Goal: Information Seeking & Learning: Learn about a topic

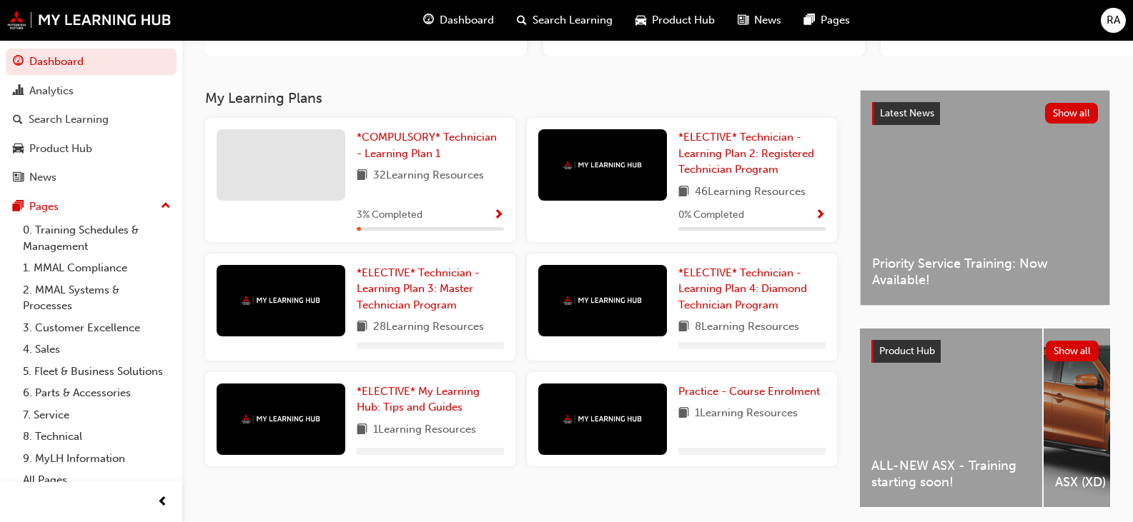
scroll to position [275, 0]
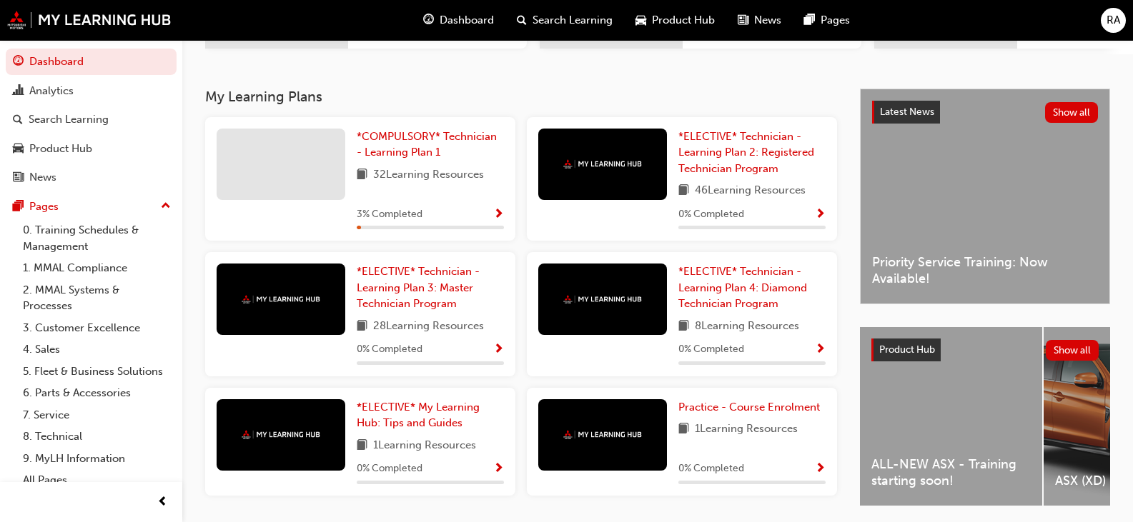
click at [959, 438] on div "ALL-NEW ASX - Training starting soon!" at bounding box center [951, 416] width 182 height 179
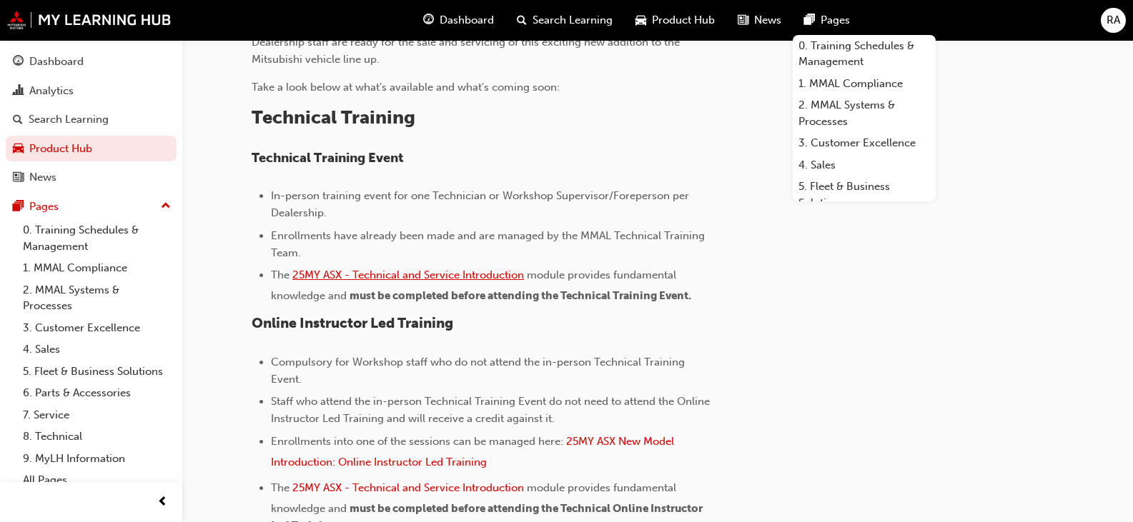
scroll to position [500, 0]
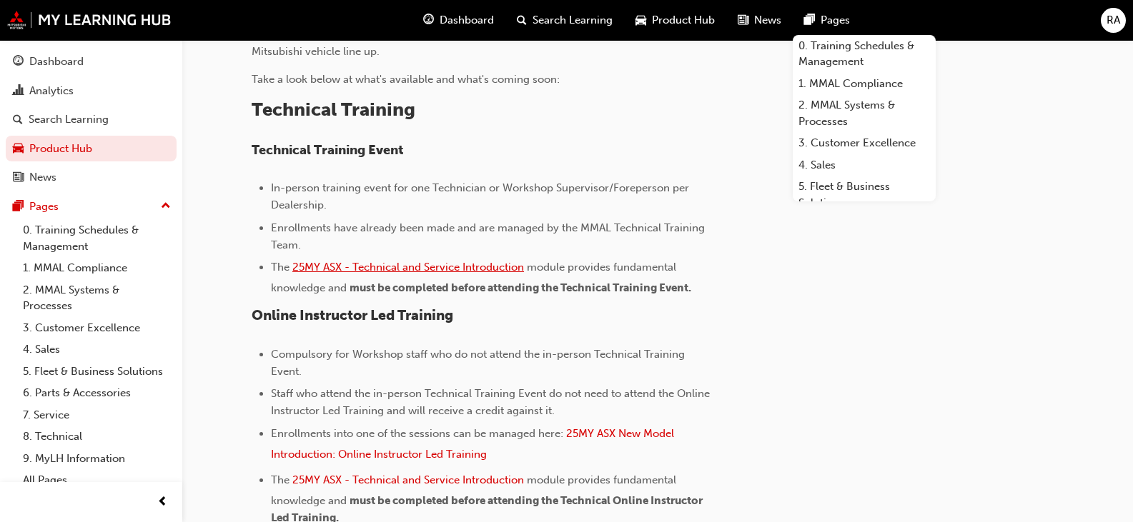
click at [444, 266] on span "25MY ASX - Technical and Service Introduction" at bounding box center [408, 267] width 232 height 13
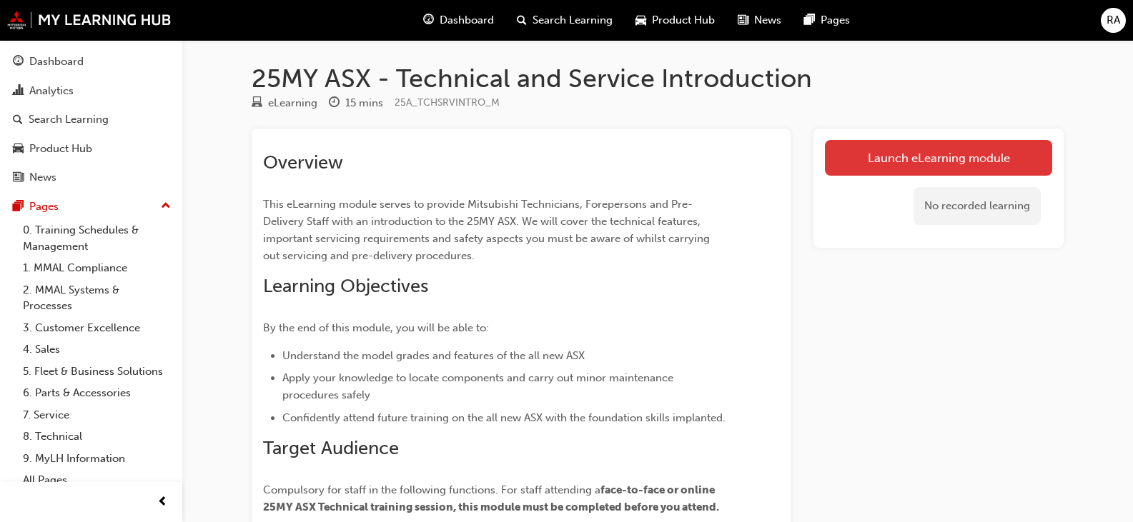
click at [925, 149] on link "Launch eLearning module" at bounding box center [938, 158] width 227 height 36
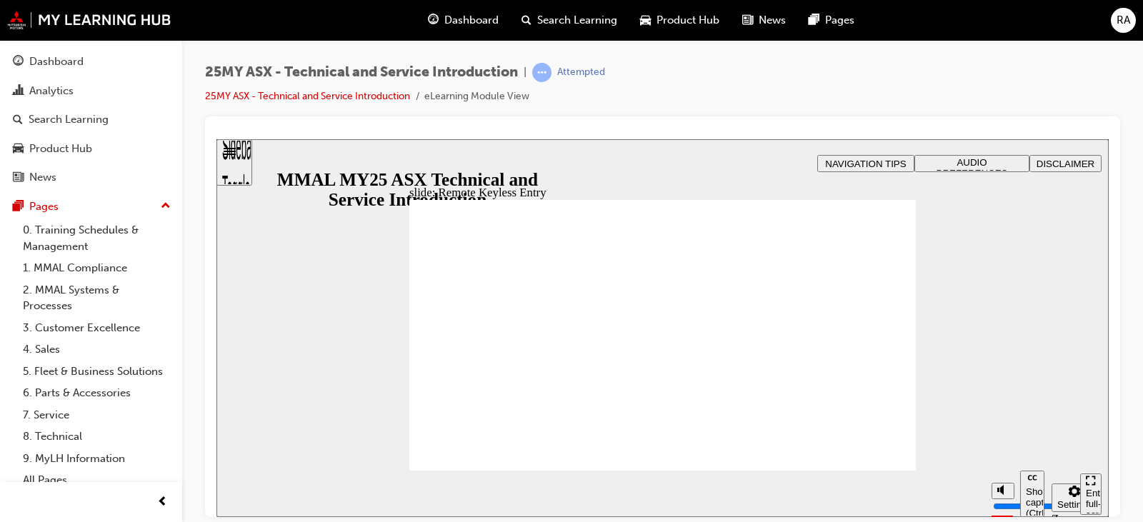
type input "21"
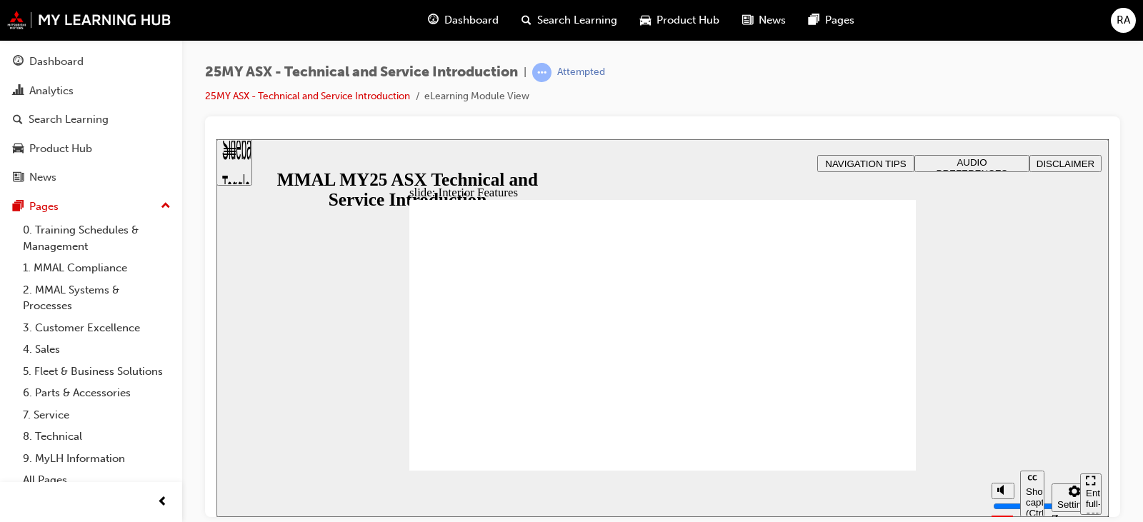
type input "17"
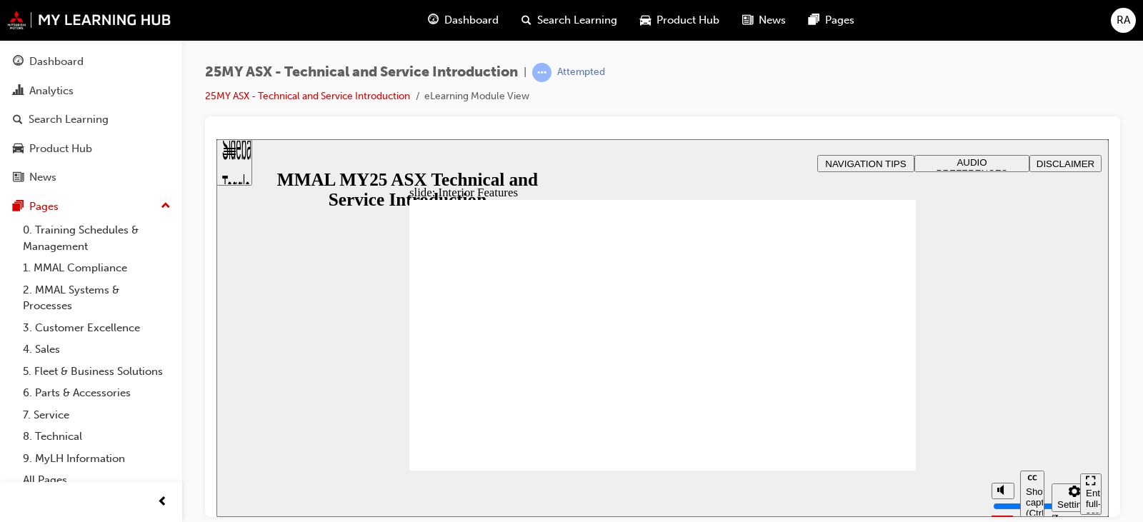
drag, startPoint x: 882, startPoint y: 339, endPoint x: 950, endPoint y: 339, distance: 67.2
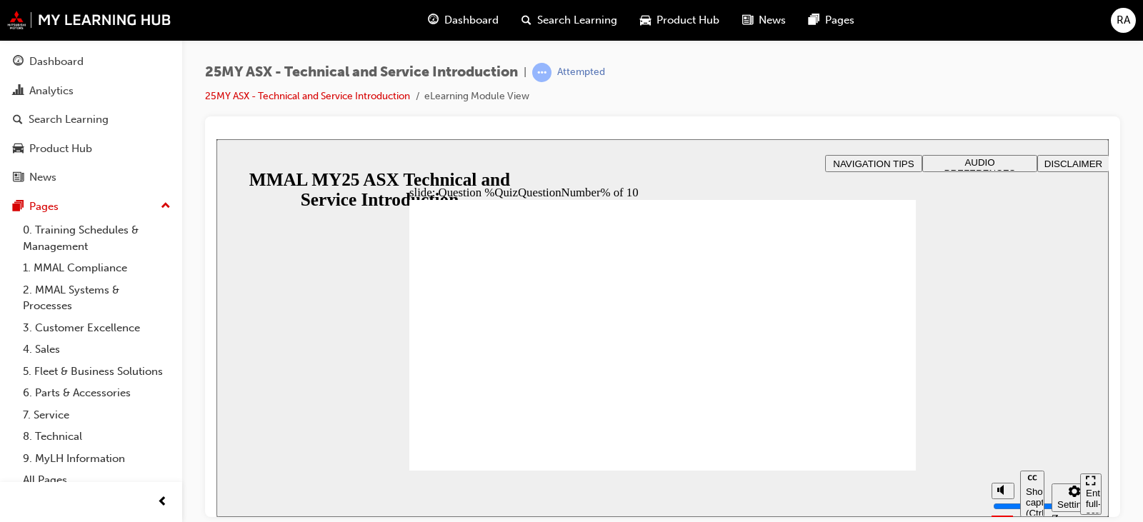
radio input "true"
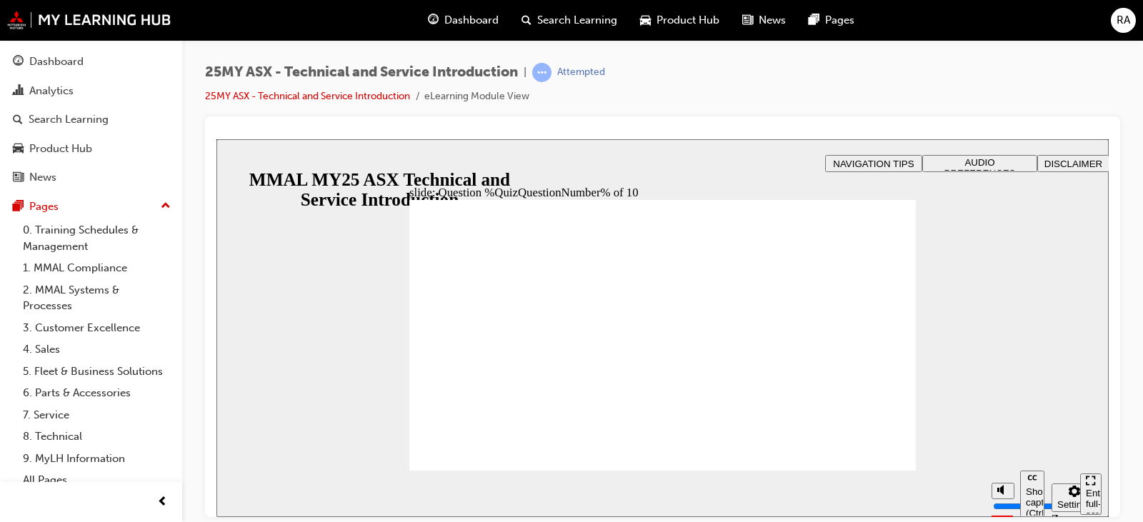
radio input "true"
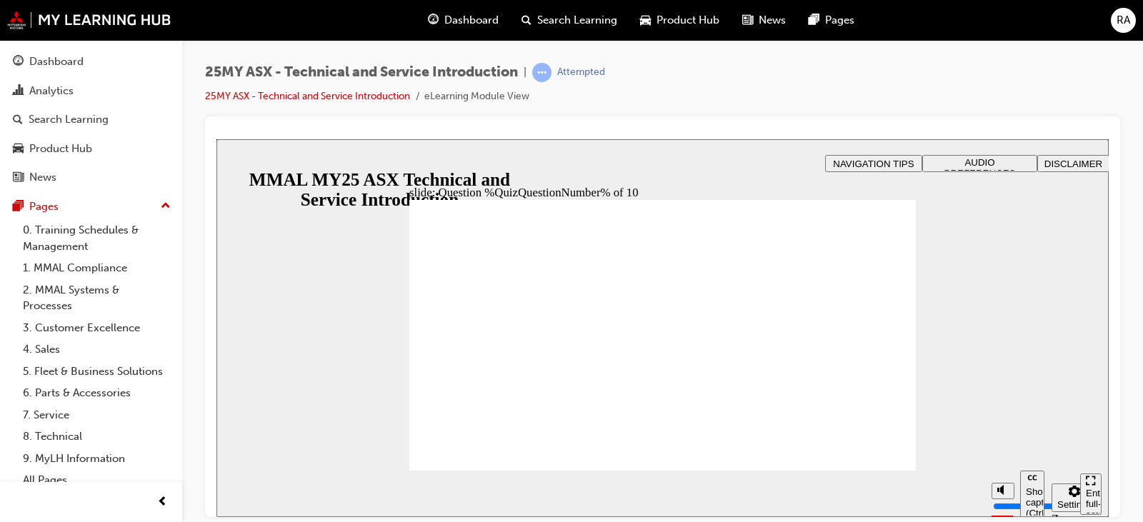
radio input "true"
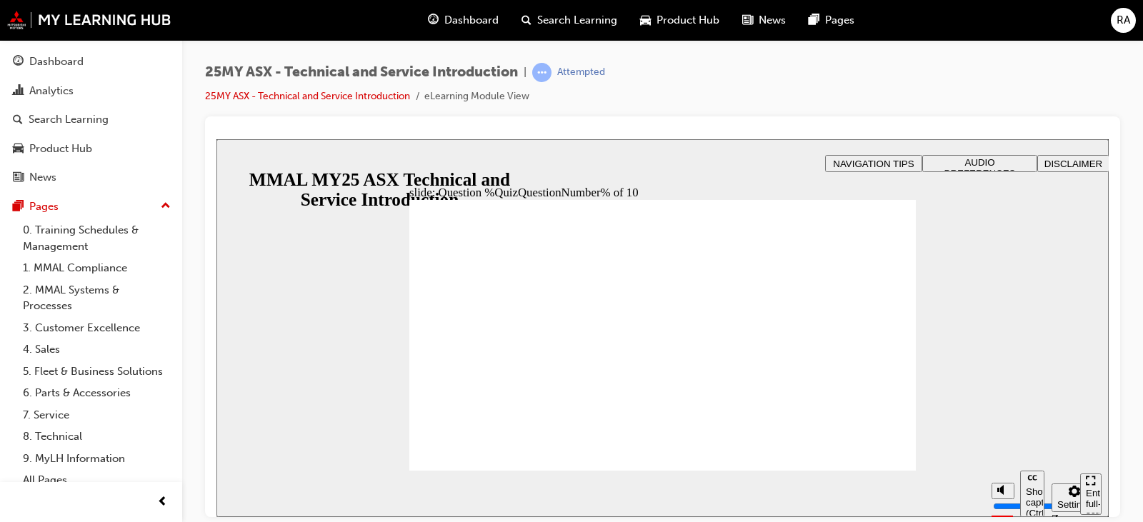
radio input "true"
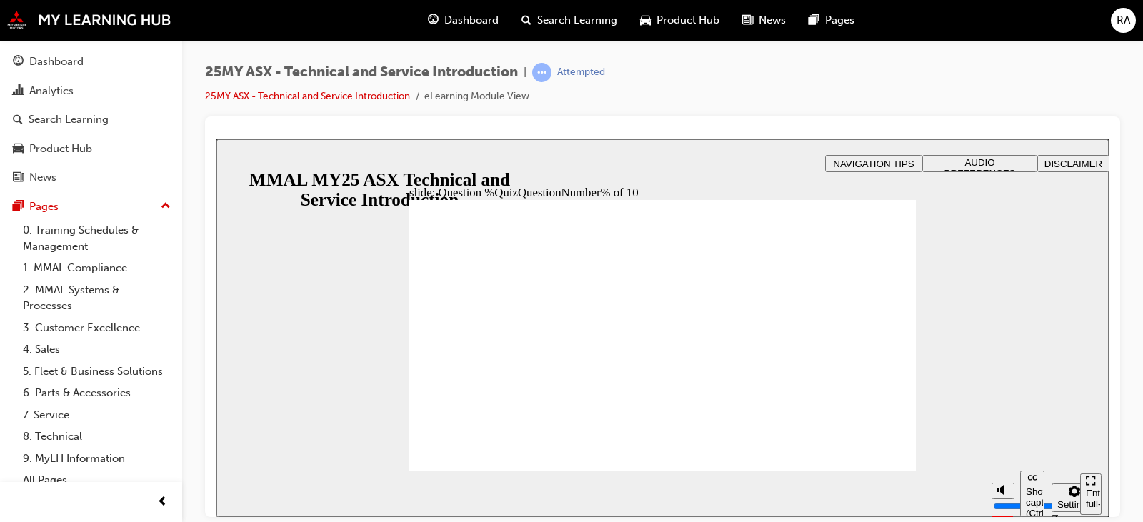
radio input "true"
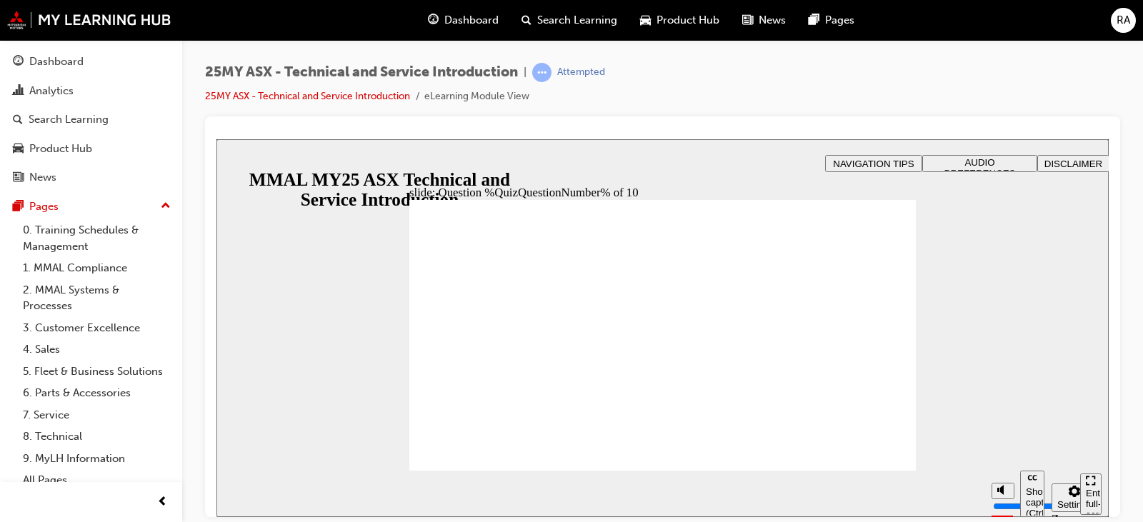
radio input "true"
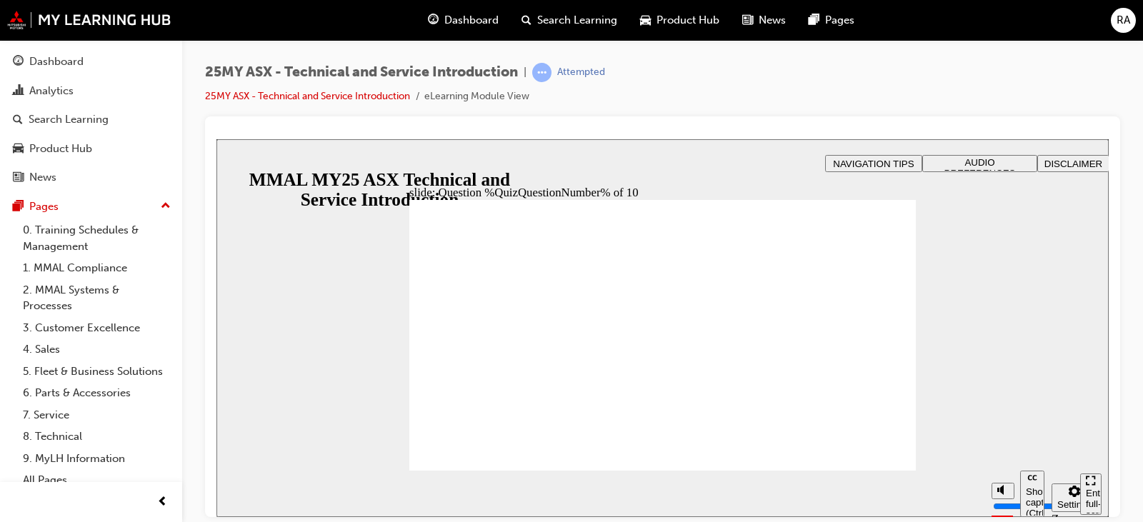
radio input "true"
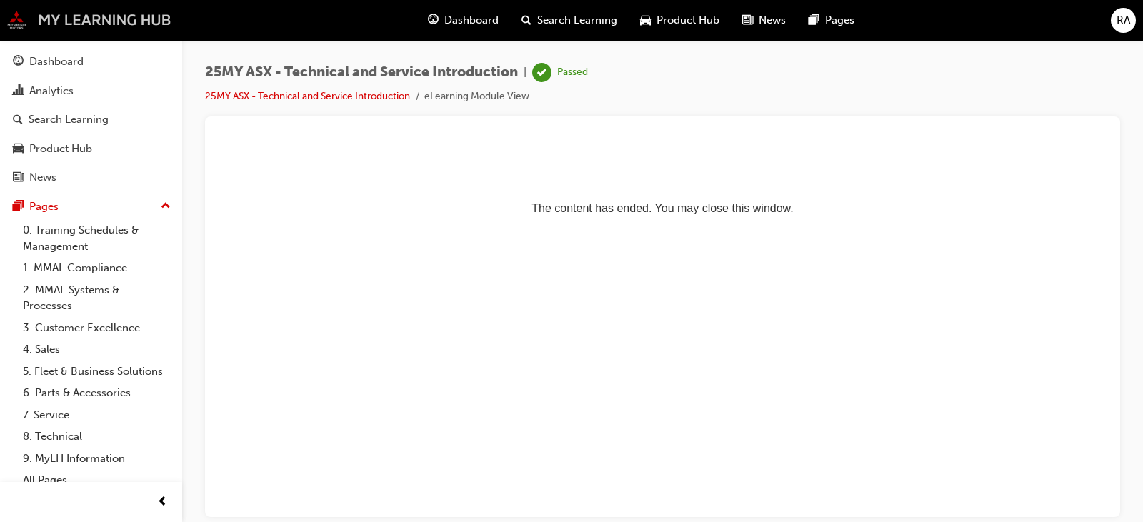
click at [112, 16] on img at bounding box center [89, 20] width 164 height 19
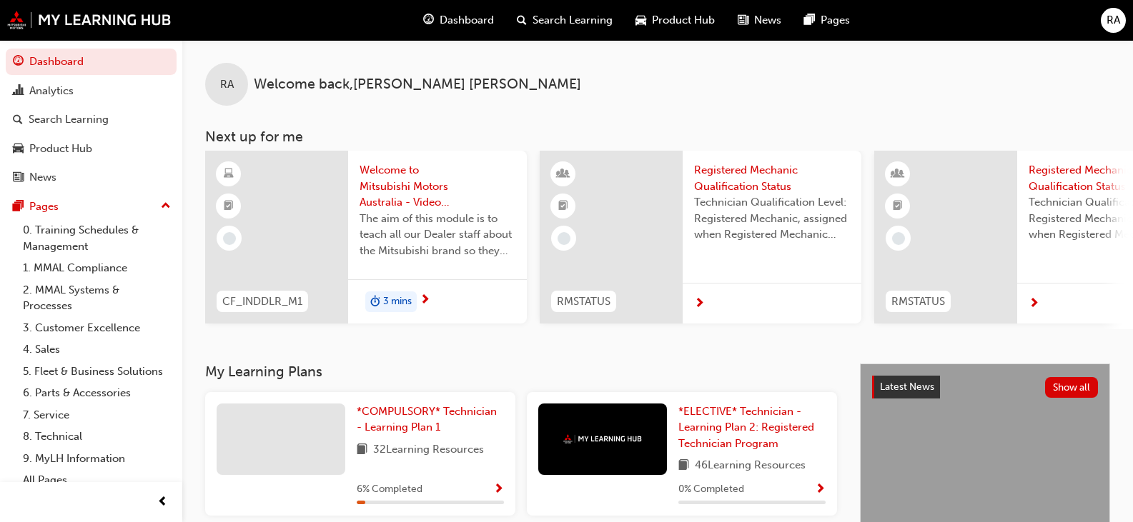
click at [1108, 21] on span "RA" at bounding box center [1113, 20] width 14 height 16
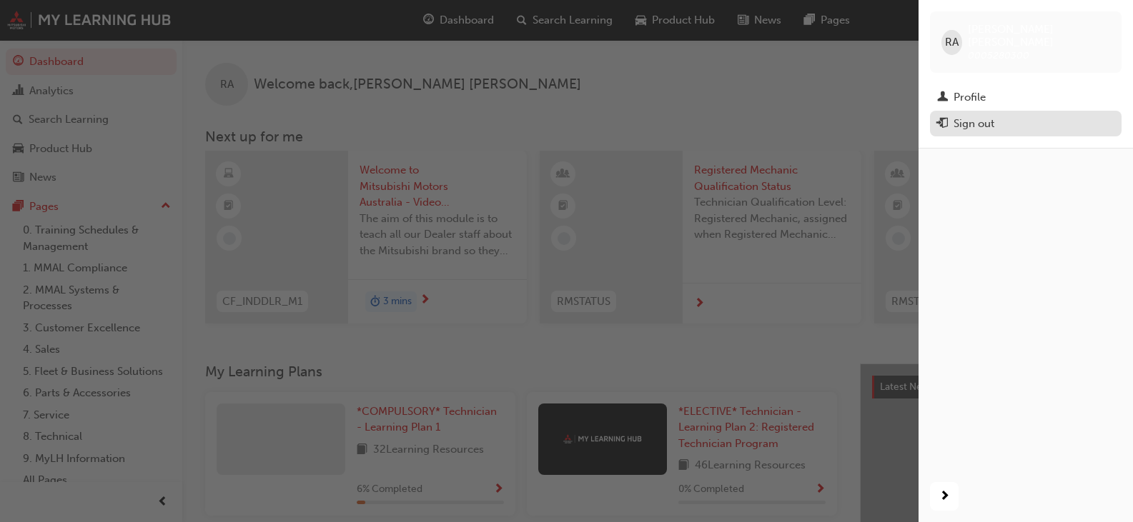
click at [981, 116] on div "Sign out" at bounding box center [973, 124] width 41 height 16
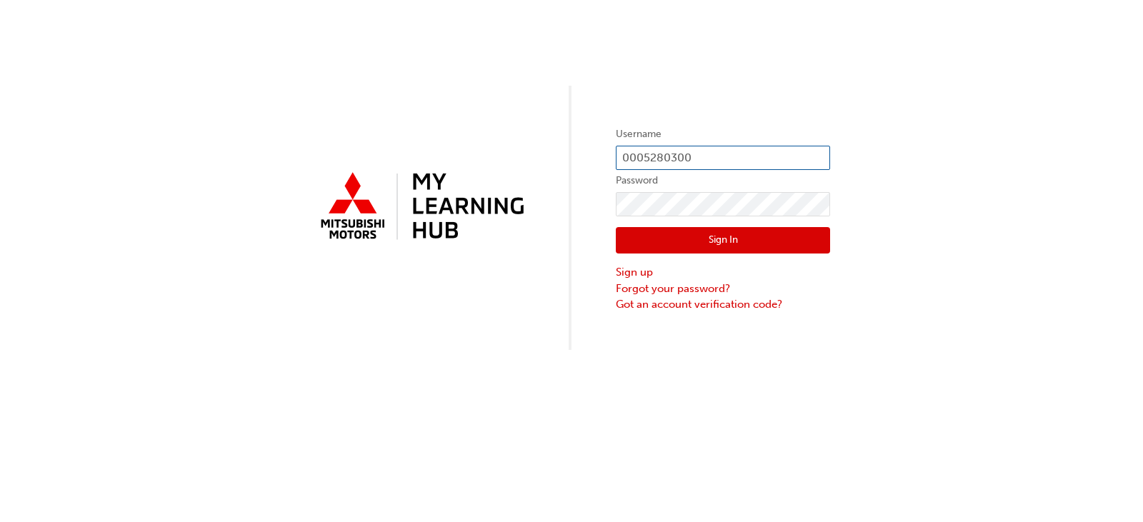
click at [743, 159] on input "0005280300" at bounding box center [723, 158] width 214 height 24
type input "0005555948"
click at [724, 244] on button "Sign In" at bounding box center [723, 240] width 214 height 27
